Goal: Complete application form

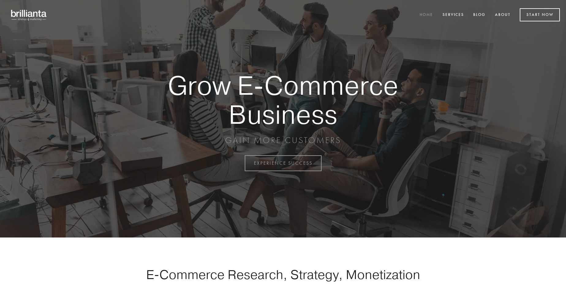
scroll to position [1604, 0]
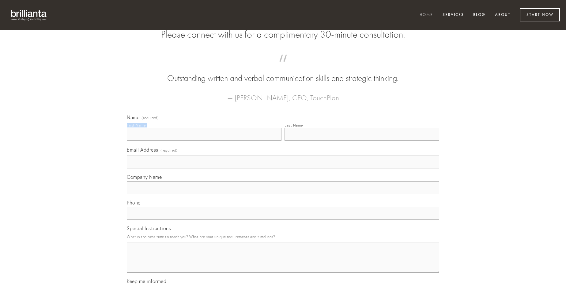
type input "[PERSON_NAME]"
click at [361, 141] on input "Last Name" at bounding box center [361, 134] width 155 height 13
type input "[PERSON_NAME]"
click at [283, 169] on input "Email Address (required)" at bounding box center [283, 162] width 312 height 13
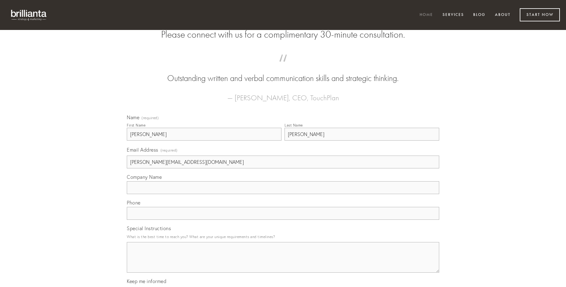
type input "[PERSON_NAME][EMAIL_ADDRESS][DOMAIN_NAME]"
click at [283, 194] on input "Company Name" at bounding box center [283, 187] width 312 height 13
type input "cado"
click at [283, 220] on input "text" at bounding box center [283, 213] width 312 height 13
click at [283, 263] on textarea "Special Instructions" at bounding box center [283, 257] width 312 height 31
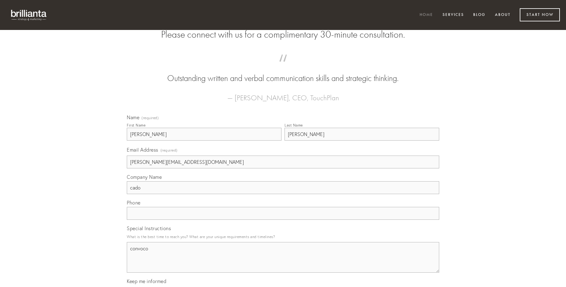
type textarea "convoco"
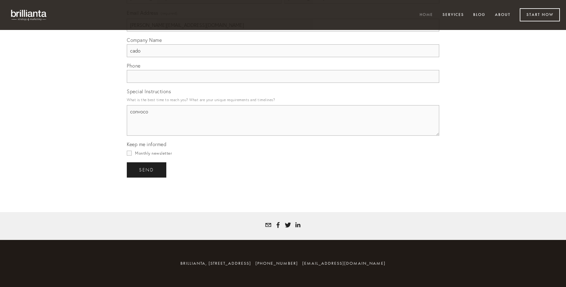
click at [147, 170] on span "send" at bounding box center [146, 170] width 15 height 6
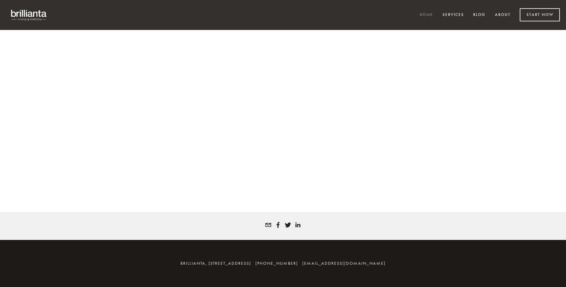
scroll to position [1596, 0]
